Goal: Navigation & Orientation: Understand site structure

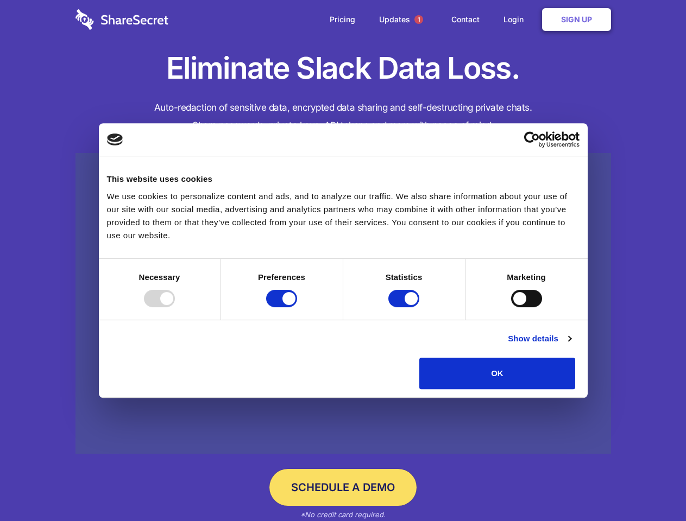
click at [175, 307] on div at bounding box center [159, 298] width 31 height 17
click at [297, 307] on input "Preferences" at bounding box center [281, 298] width 31 height 17
checkbox input "false"
click at [405, 307] on input "Statistics" at bounding box center [403, 298] width 31 height 17
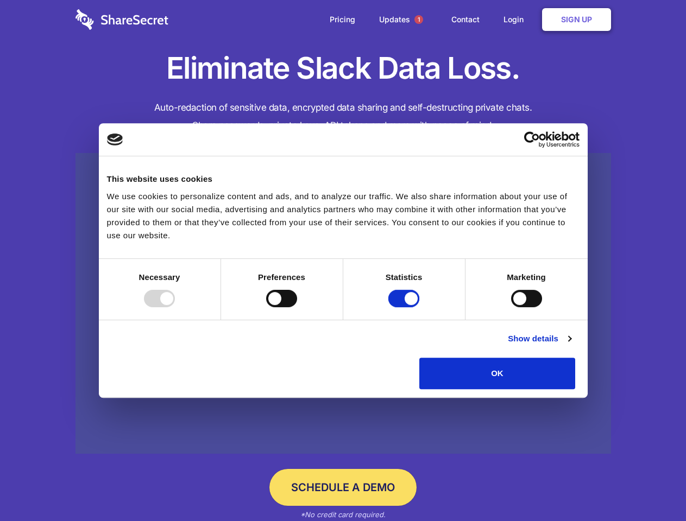
checkbox input "false"
click at [511, 307] on input "Marketing" at bounding box center [526, 298] width 31 height 17
checkbox input "true"
click at [571, 345] on link "Show details" at bounding box center [539, 338] width 63 height 13
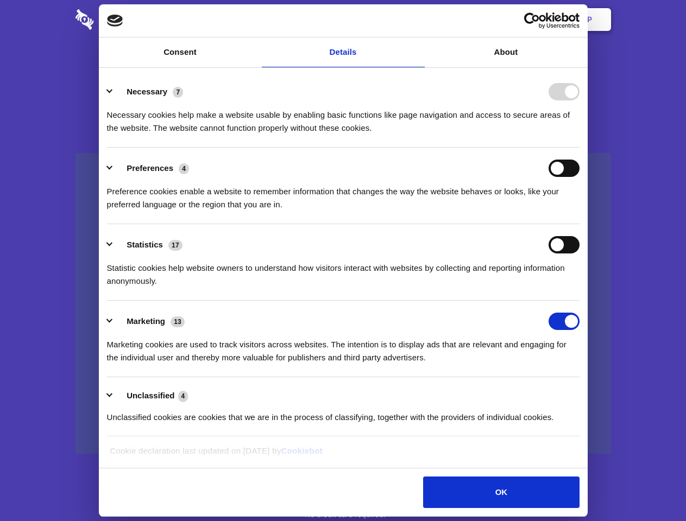
click at [579, 135] on div "Necessary cookies help make a website usable by enabling basic functions like p…" at bounding box center [343, 117] width 472 height 34
